Goal: Find specific page/section: Find specific page/section

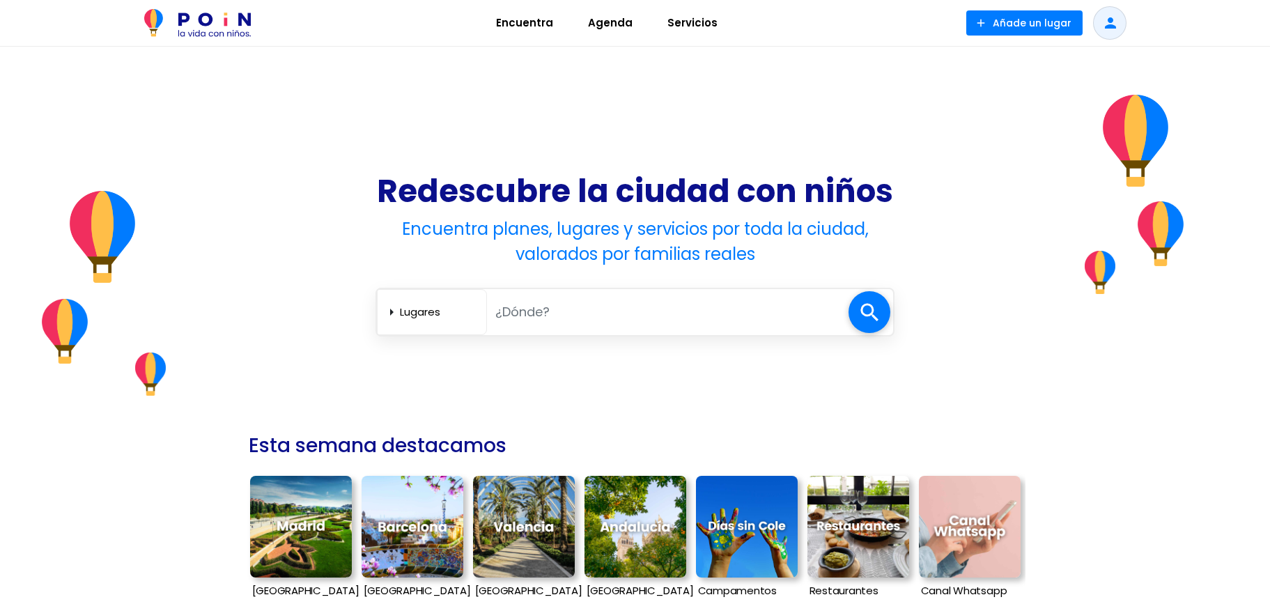
click at [403, 321] on select "Lugares [GEOGRAPHIC_DATA] Servicios" at bounding box center [440, 311] width 81 height 23
click at [577, 306] on input "text" at bounding box center [667, 311] width 361 height 29
type input "vic"
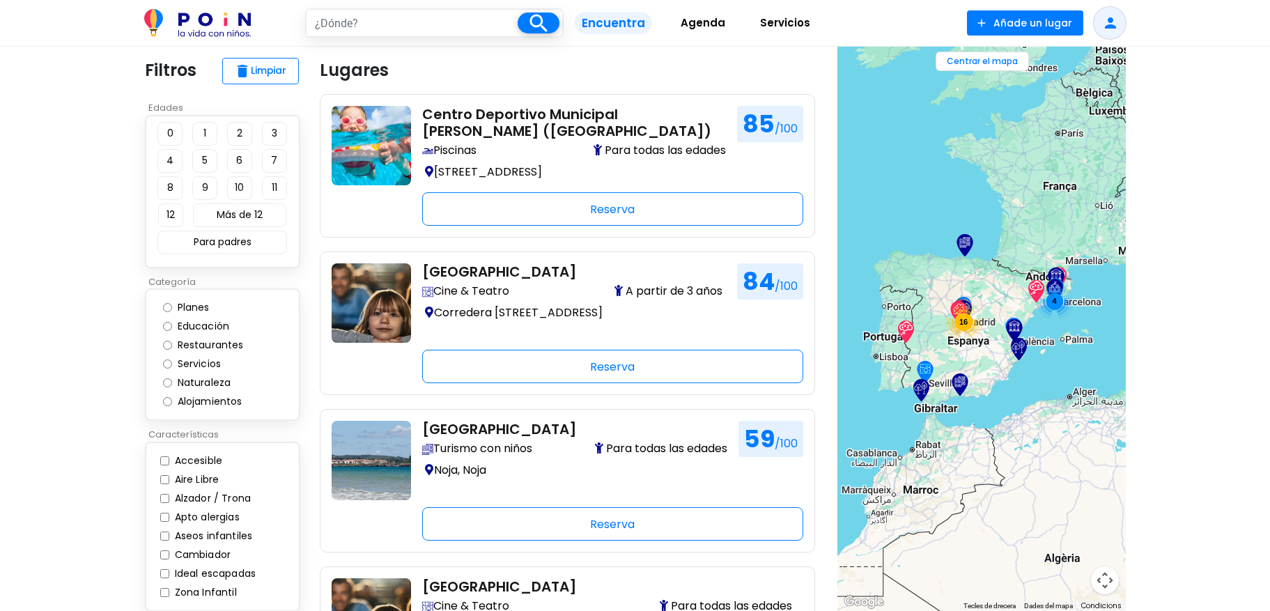
click at [373, 22] on input "text" at bounding box center [411, 23] width 211 height 26
type input "08500"
